Goal: Browse casually

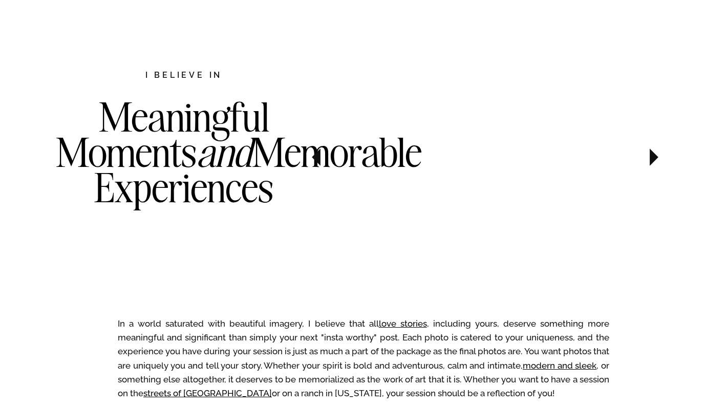
scroll to position [539, 0]
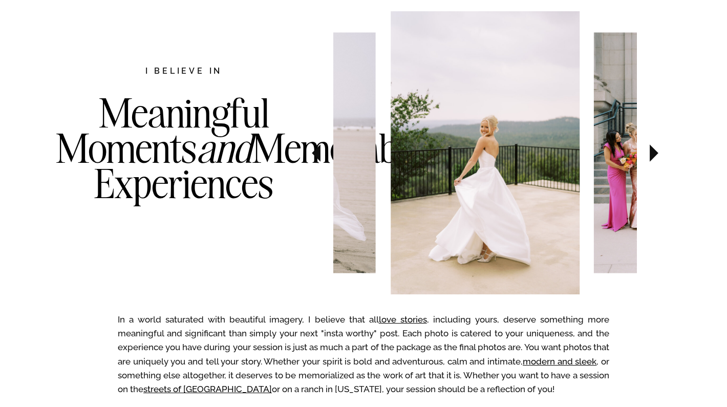
click at [651, 155] on icon at bounding box center [654, 152] width 9 height 17
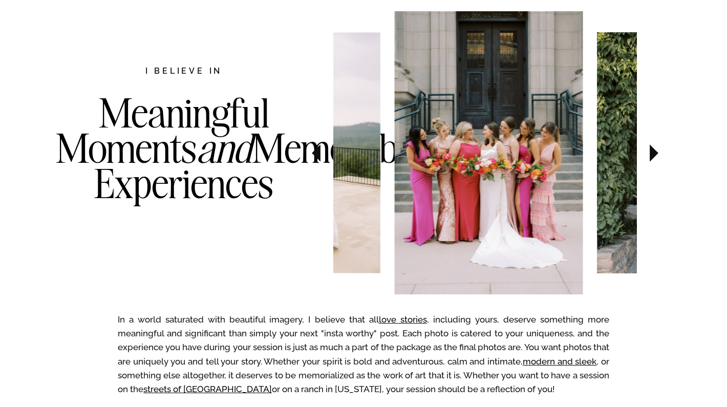
click at [651, 155] on icon at bounding box center [654, 152] width 9 height 17
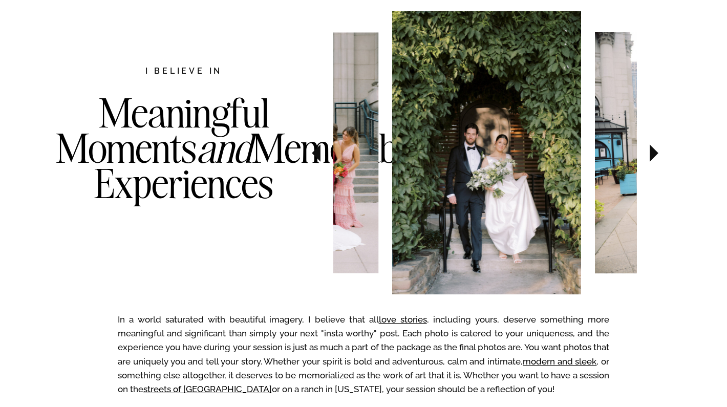
click at [651, 155] on icon at bounding box center [654, 152] width 9 height 17
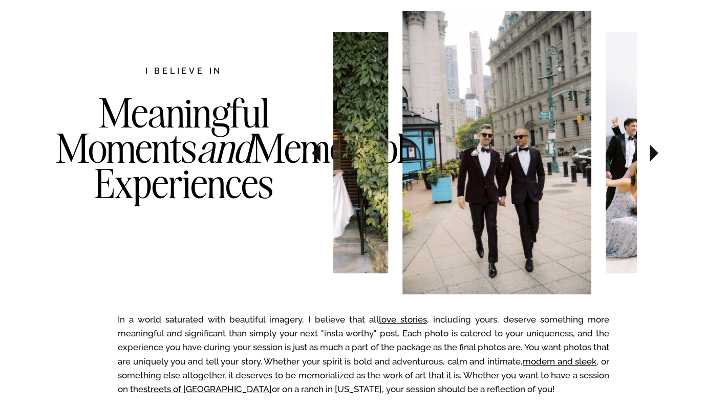
click at [651, 155] on icon at bounding box center [654, 152] width 9 height 17
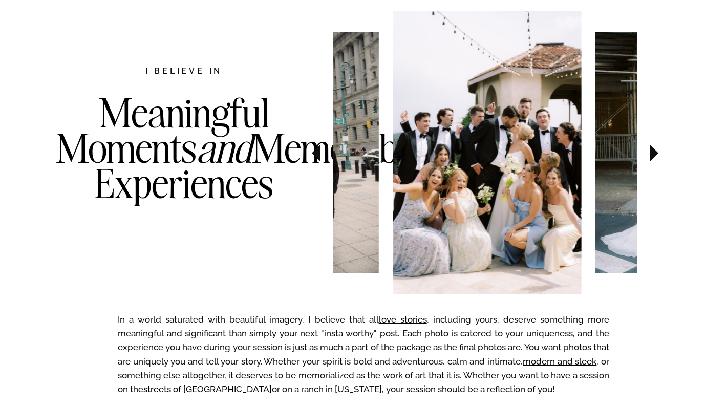
click at [651, 155] on icon at bounding box center [654, 152] width 9 height 17
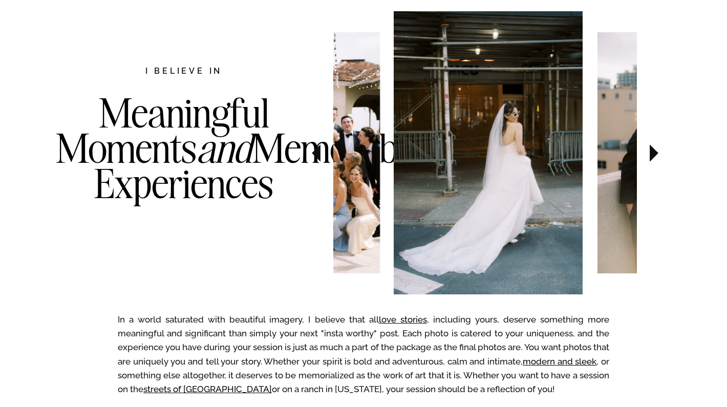
click at [651, 155] on icon at bounding box center [654, 152] width 9 height 17
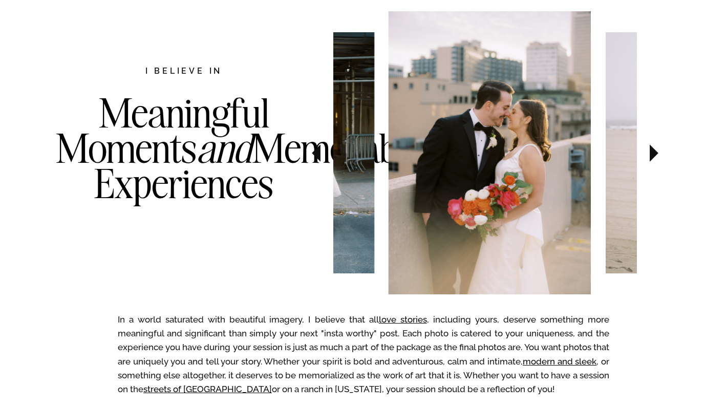
click at [651, 155] on icon at bounding box center [654, 152] width 9 height 17
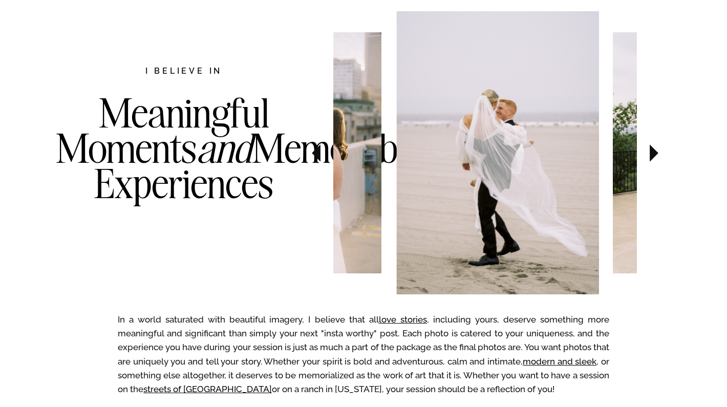
click at [651, 155] on icon at bounding box center [654, 152] width 9 height 17
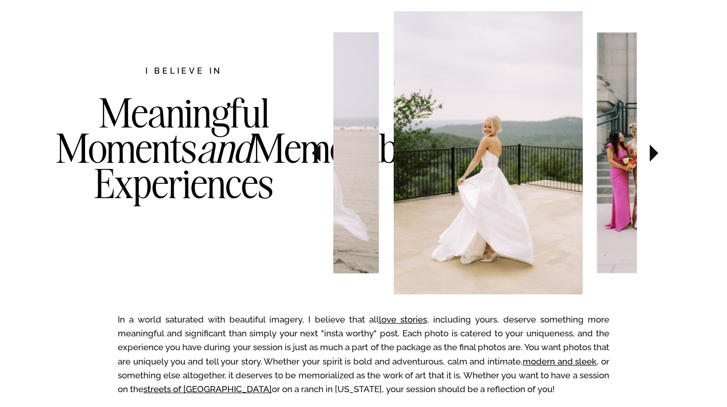
click at [651, 155] on icon at bounding box center [654, 152] width 9 height 17
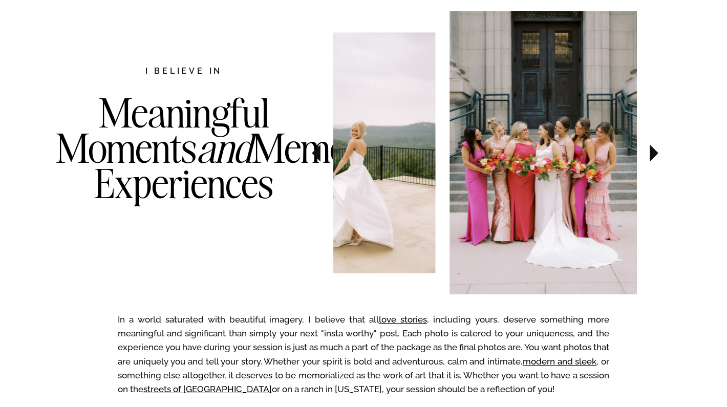
click at [651, 155] on icon at bounding box center [654, 152] width 9 height 17
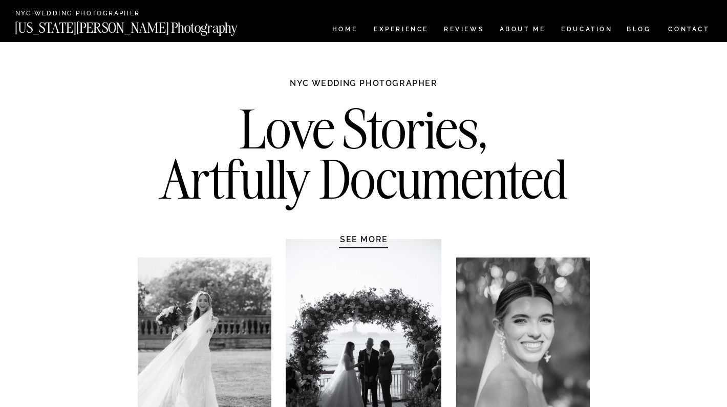
scroll to position [0, 0]
click at [336, 29] on nav "HOME" at bounding box center [344, 30] width 29 height 9
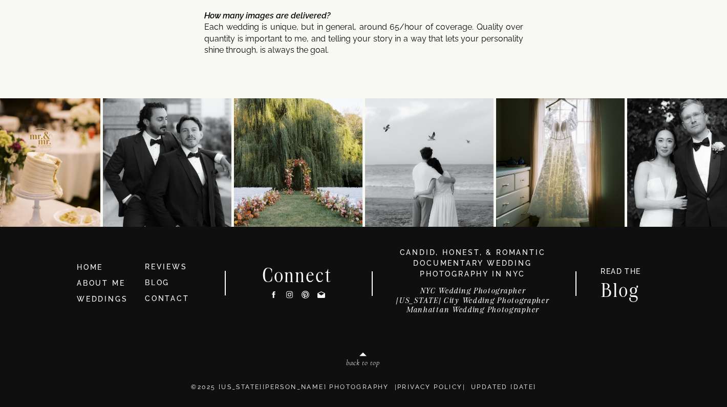
scroll to position [5505, 0]
click at [288, 294] on icon at bounding box center [290, 295] width 4 height 4
